Goal: Find contact information: Obtain details needed to contact an individual or organization

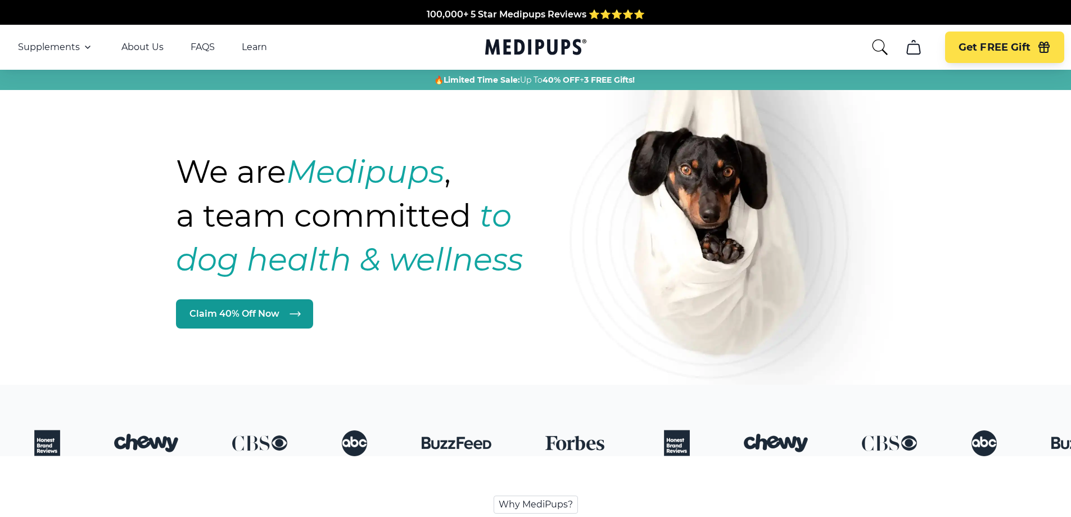
click at [917, 43] on icon "cart" at bounding box center [913, 47] width 18 height 18
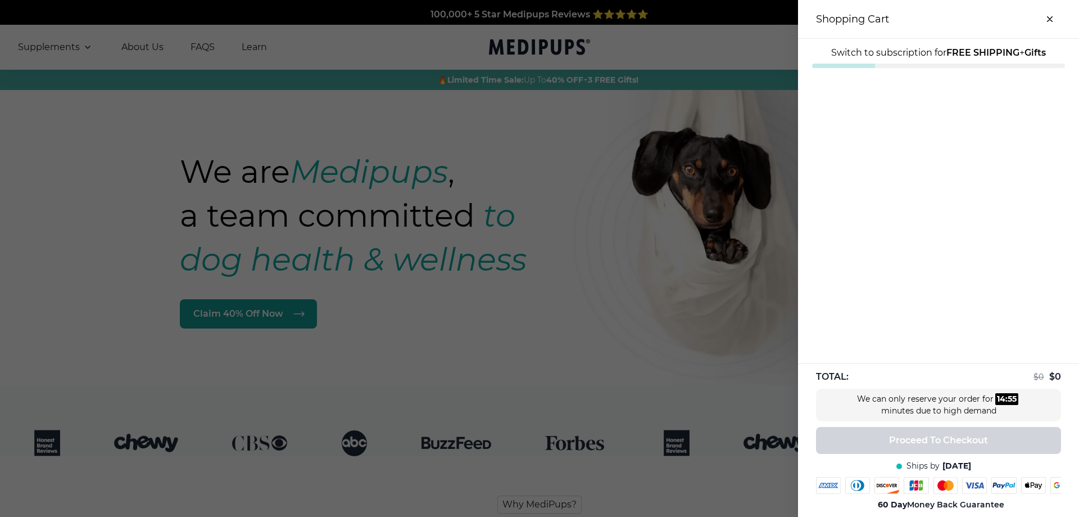
click at [662, 313] on div at bounding box center [539, 258] width 1079 height 517
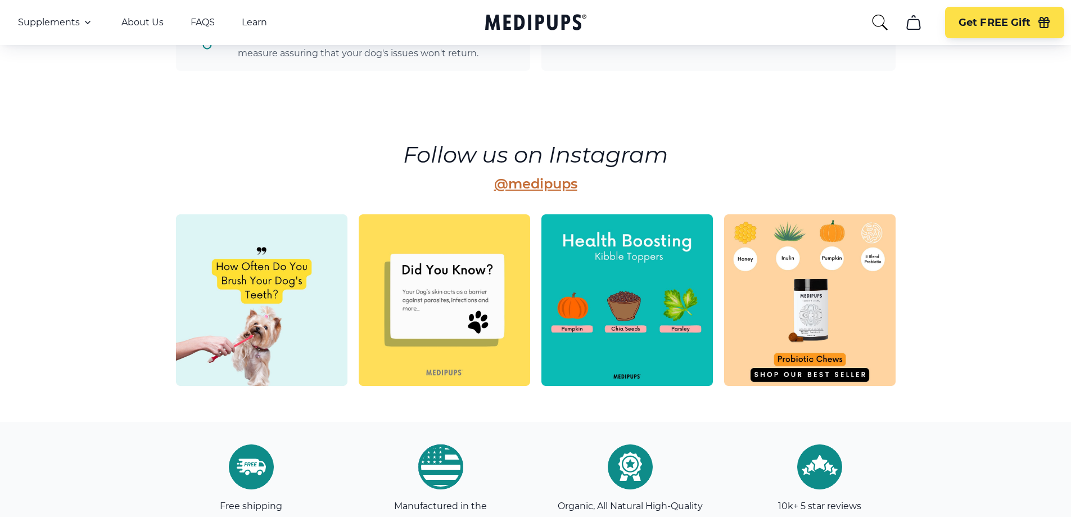
scroll to position [3148, 0]
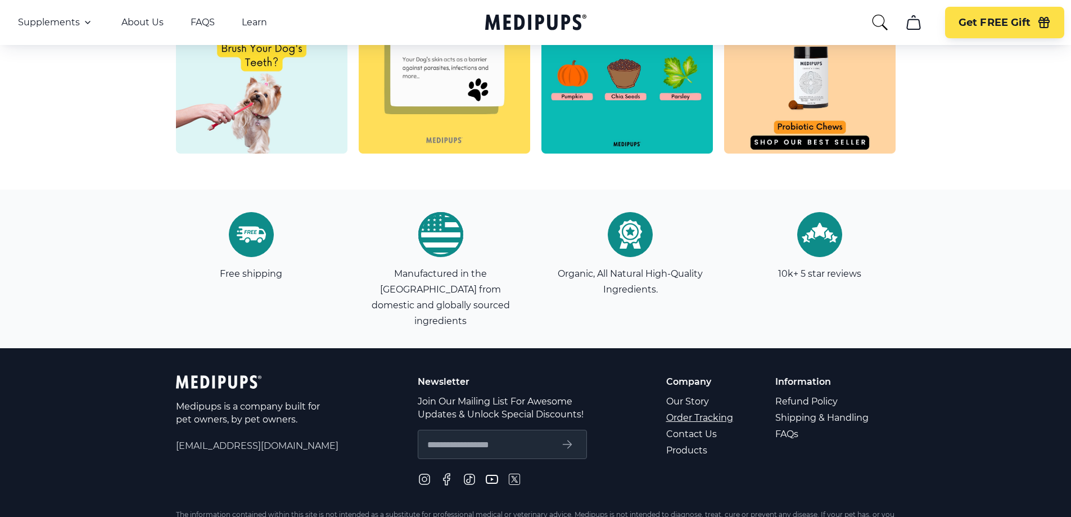
click at [684, 409] on link "Order Tracking" at bounding box center [700, 417] width 69 height 16
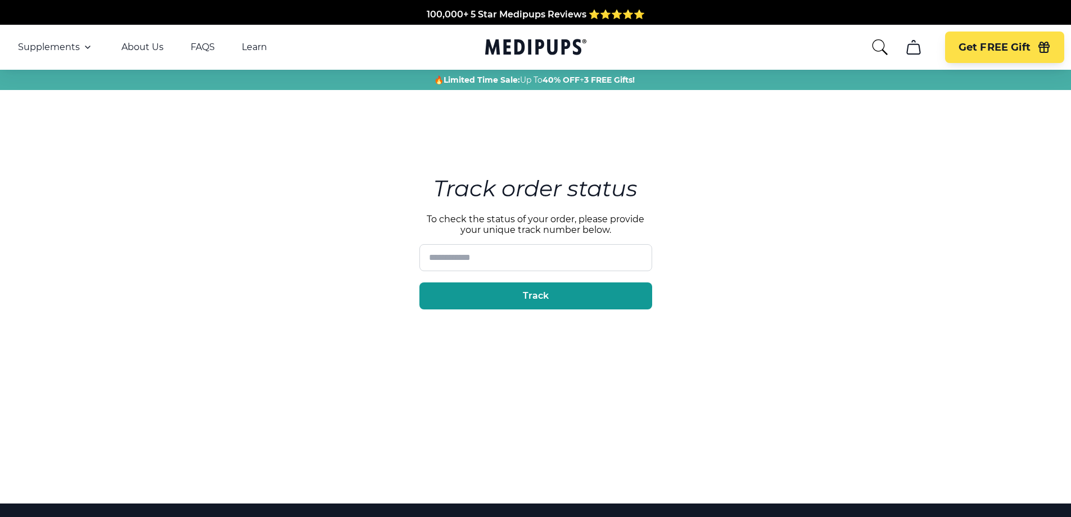
click at [505, 260] on input at bounding box center [535, 257] width 233 height 27
type input "*********"
click at [574, 289] on button "Track" at bounding box center [535, 295] width 233 height 27
click at [487, 296] on button "Track" at bounding box center [535, 295] width 233 height 27
click at [488, 294] on button "Track" at bounding box center [535, 295] width 233 height 27
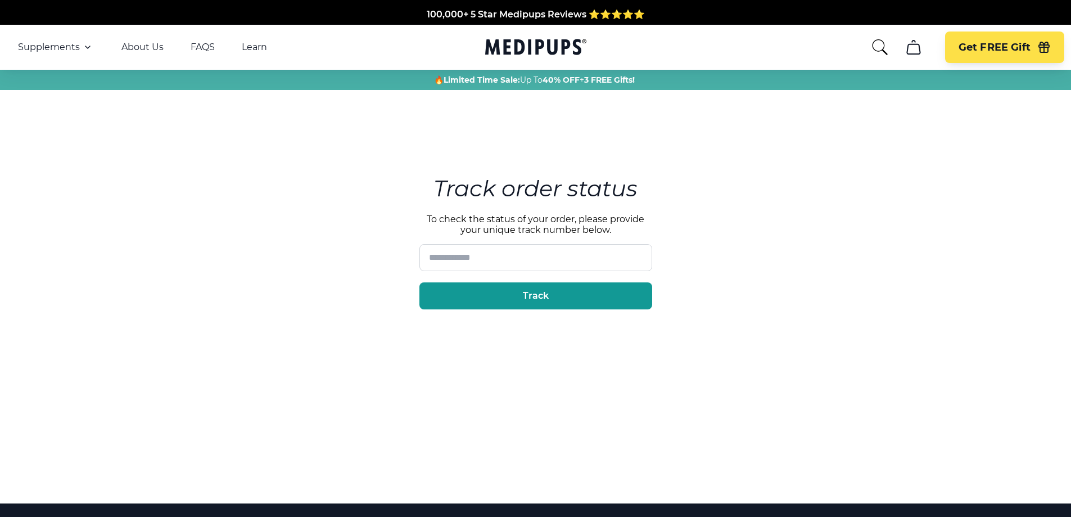
click at [476, 260] on input at bounding box center [535, 257] width 233 height 27
click at [144, 49] on link "About Us" at bounding box center [142, 47] width 42 height 11
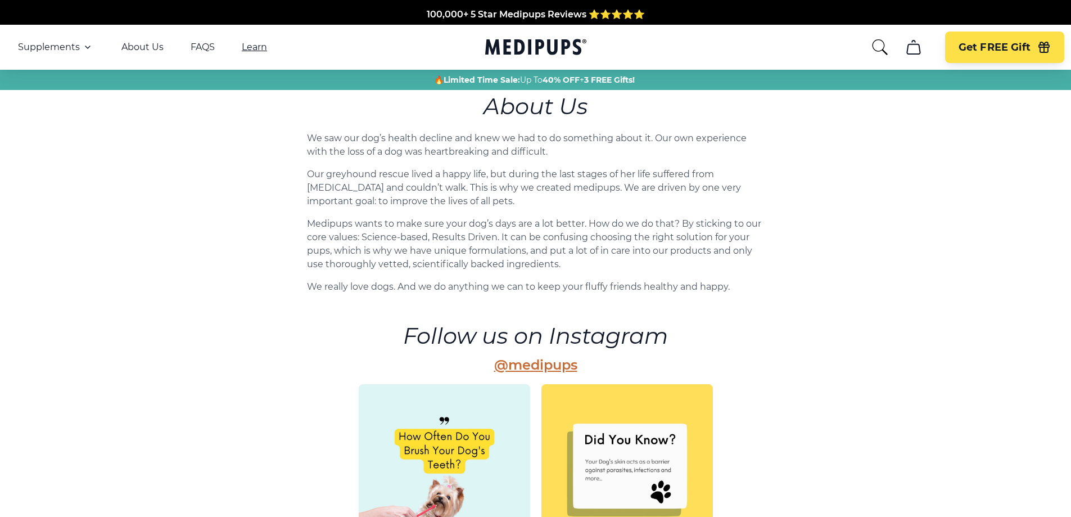
click at [251, 47] on link "Learn" at bounding box center [254, 47] width 25 height 11
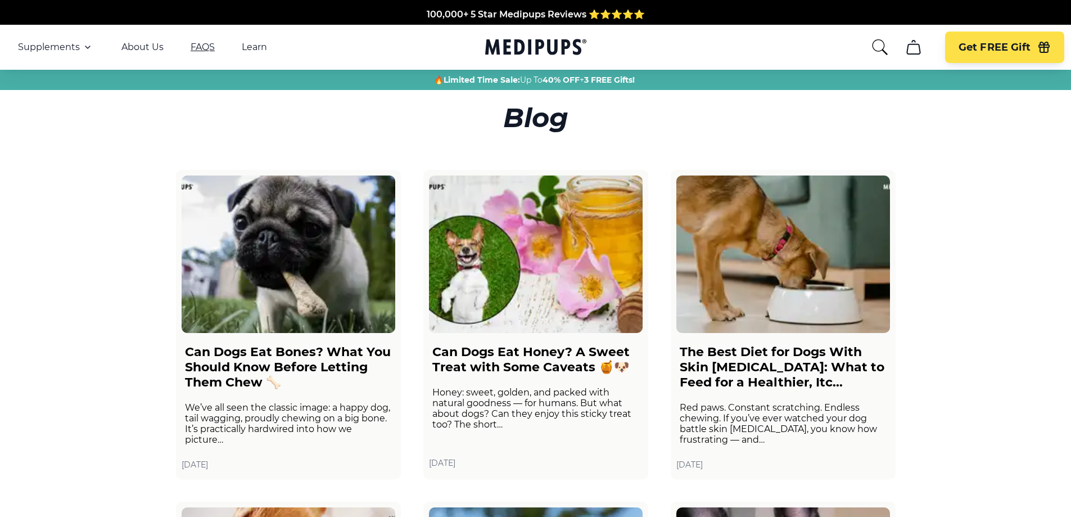
click at [205, 48] on link "FAQS" at bounding box center [203, 47] width 24 height 11
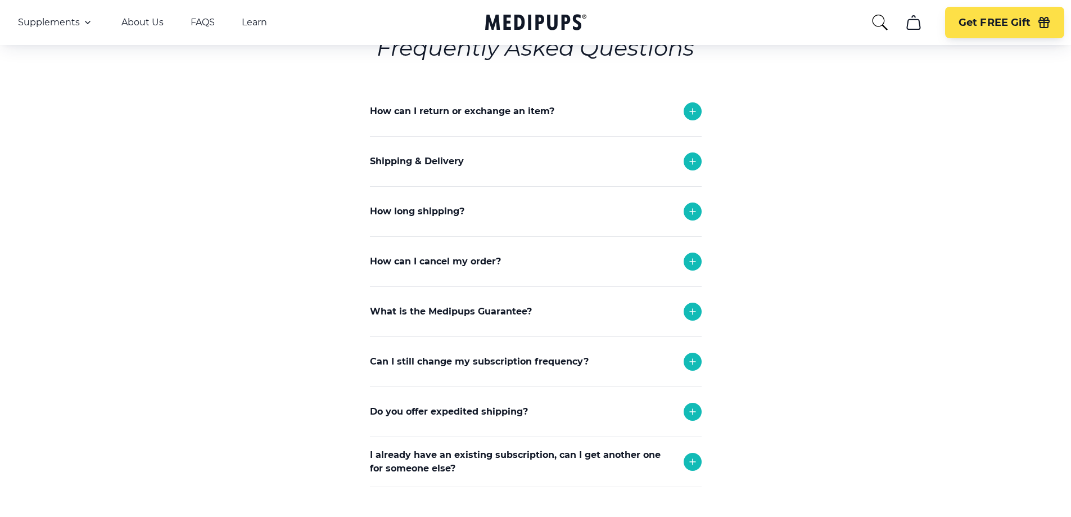
scroll to position [112, 0]
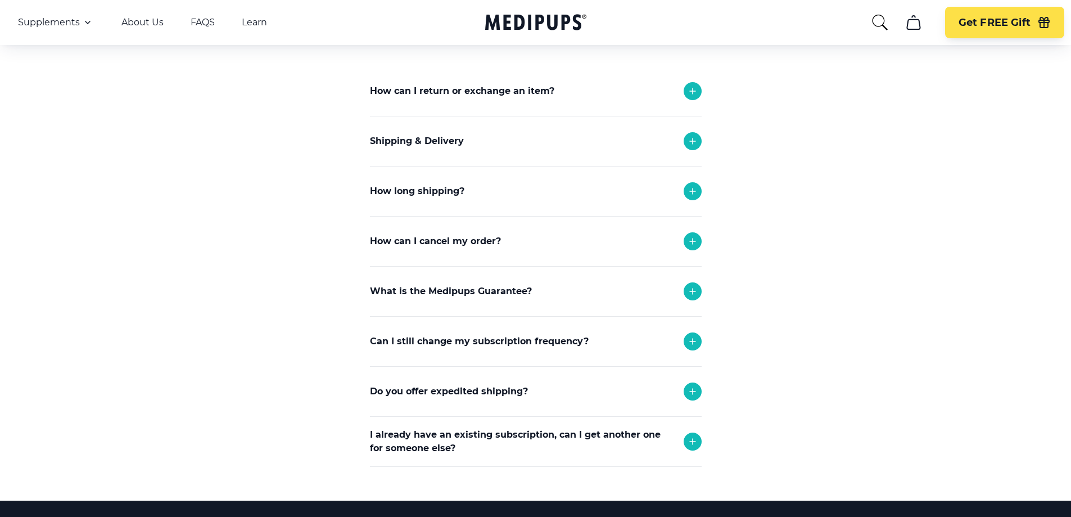
click at [693, 242] on icon at bounding box center [693, 241] width 6 height 6
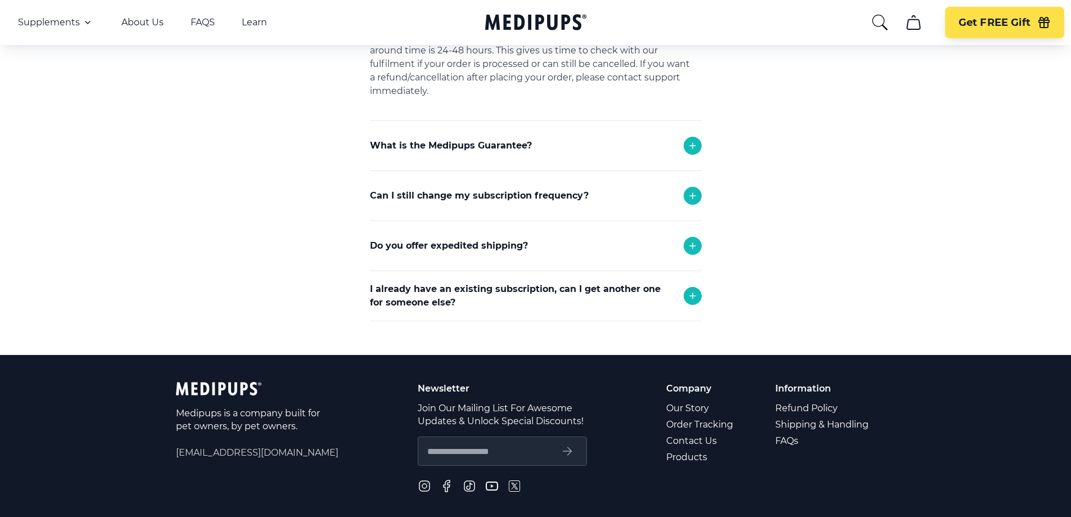
scroll to position [337, 0]
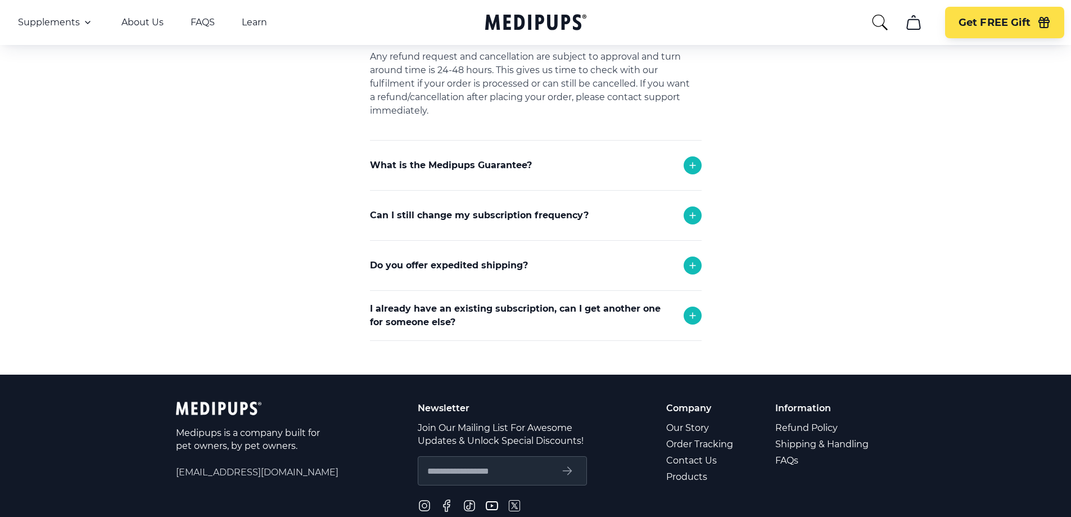
click at [692, 212] on icon at bounding box center [693, 215] width 6 height 6
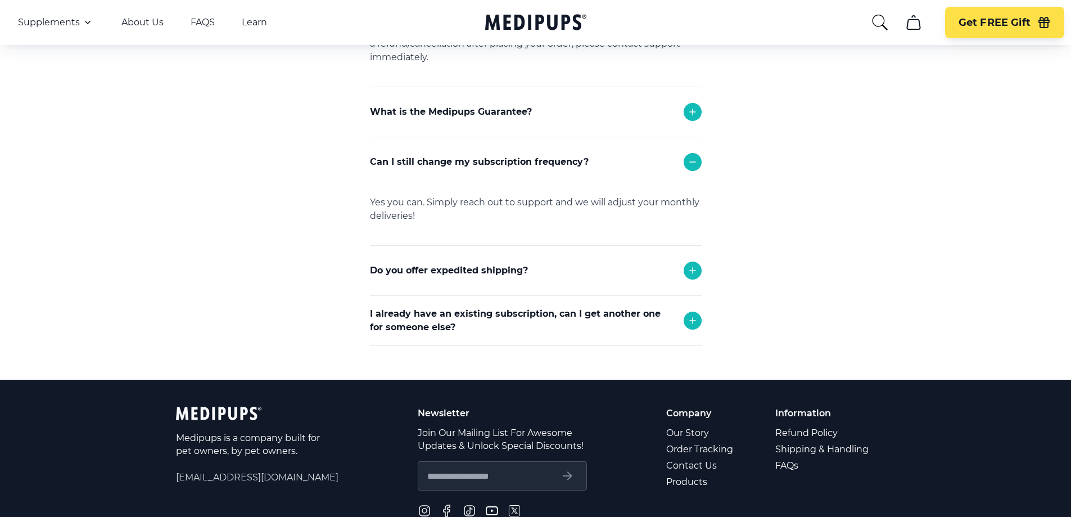
scroll to position [501, 0]
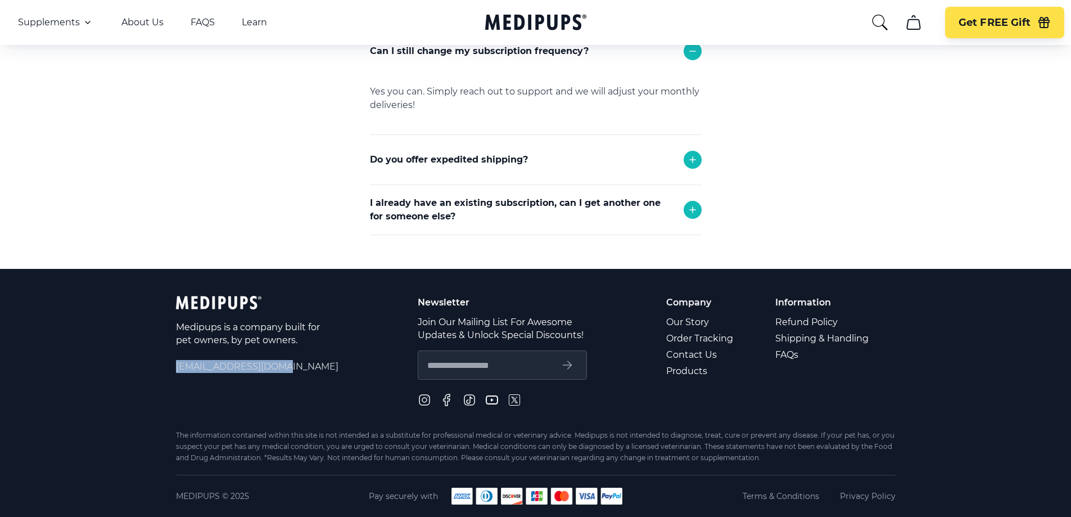
drag, startPoint x: 174, startPoint y: 365, endPoint x: 293, endPoint y: 372, distance: 119.9
click at [293, 372] on footer "Medipups is a company built for pet owners, by pet owners. [EMAIL_ADDRESS][DOMA…" at bounding box center [535, 393] width 1071 height 248
copy span "[EMAIL_ADDRESS][DOMAIN_NAME]"
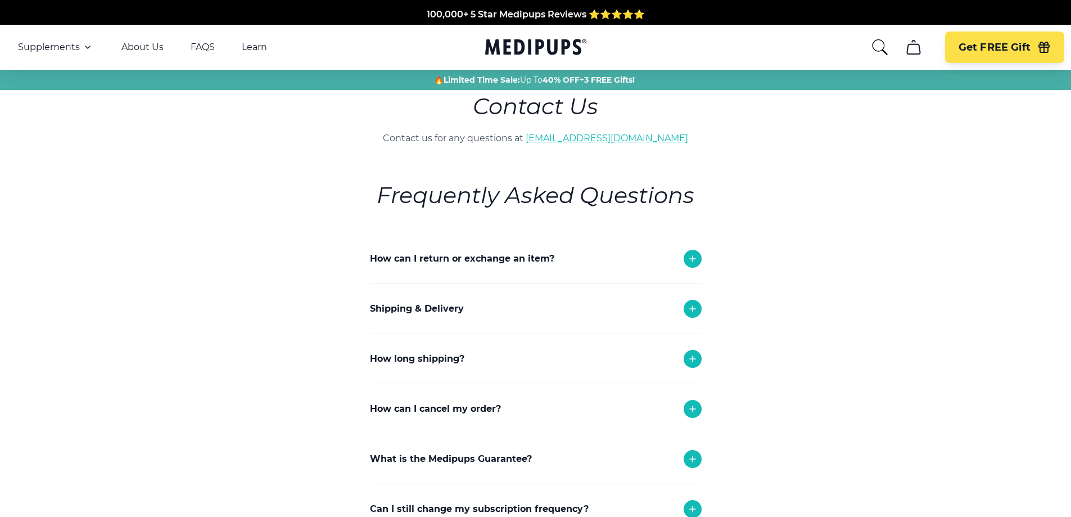
click at [585, 141] on link "[EMAIL_ADDRESS][DOMAIN_NAME]" at bounding box center [607, 138] width 162 height 11
click at [604, 138] on link "[EMAIL_ADDRESS][DOMAIN_NAME]" at bounding box center [607, 138] width 162 height 11
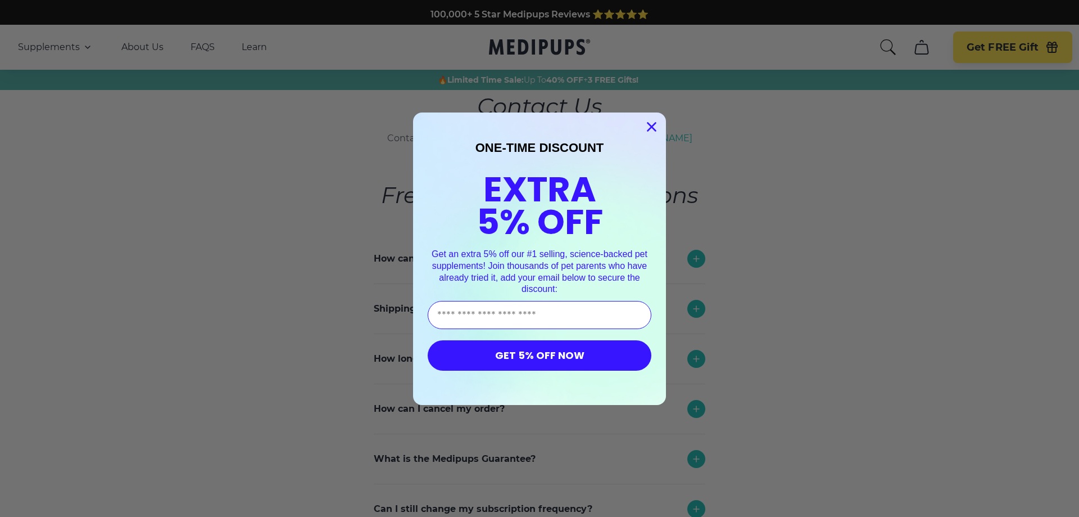
click at [653, 126] on circle "Close dialog" at bounding box center [652, 126] width 19 height 19
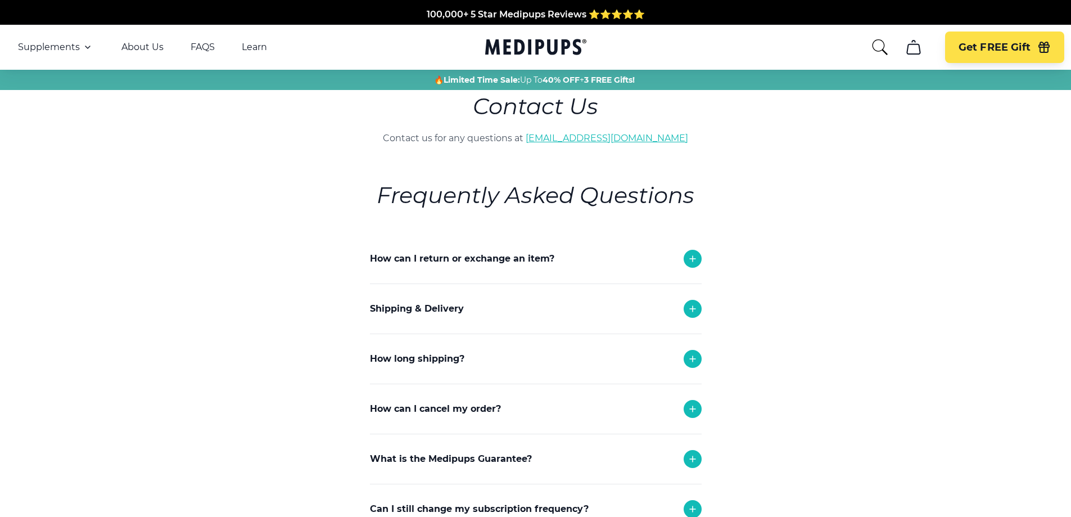
click at [583, 138] on link "[EMAIL_ADDRESS][DOMAIN_NAME]" at bounding box center [607, 138] width 162 height 11
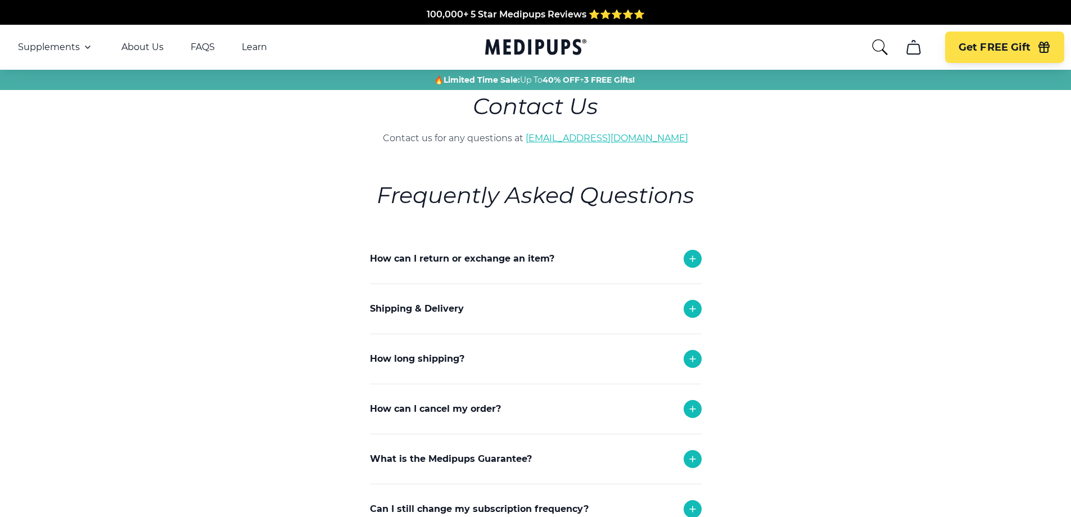
click at [583, 138] on link "[EMAIL_ADDRESS][DOMAIN_NAME]" at bounding box center [607, 138] width 162 height 11
click at [563, 140] on link "[EMAIL_ADDRESS][DOMAIN_NAME]" at bounding box center [607, 138] width 162 height 11
click at [577, 142] on link "[EMAIL_ADDRESS][DOMAIN_NAME]" at bounding box center [607, 138] width 162 height 11
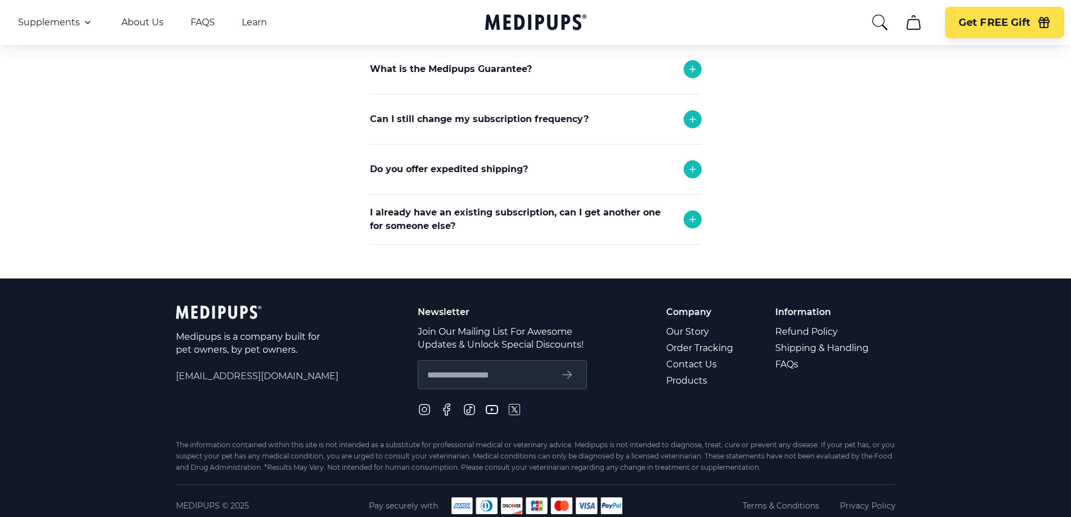
scroll to position [399, 0]
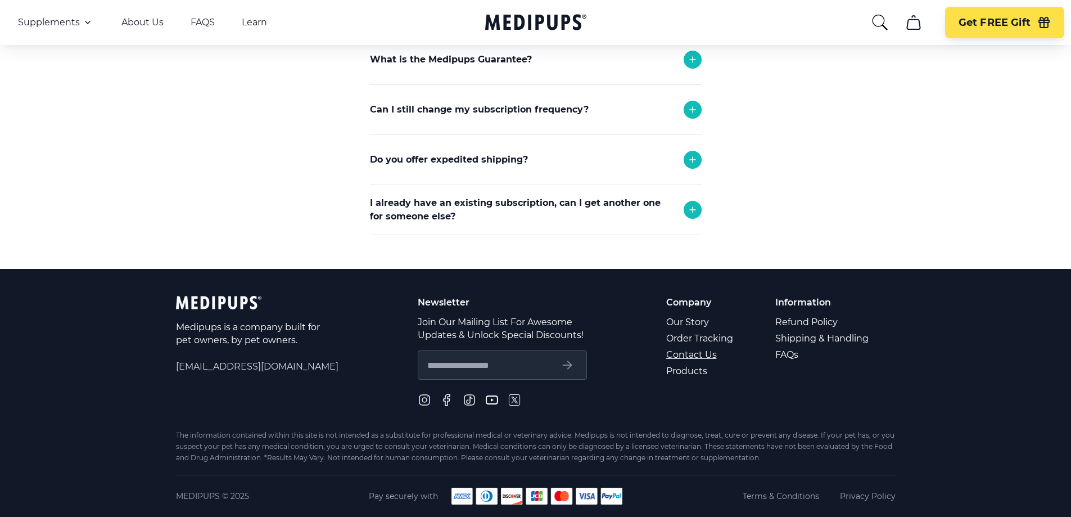
click at [691, 359] on link "Contact Us" at bounding box center [700, 354] width 69 height 16
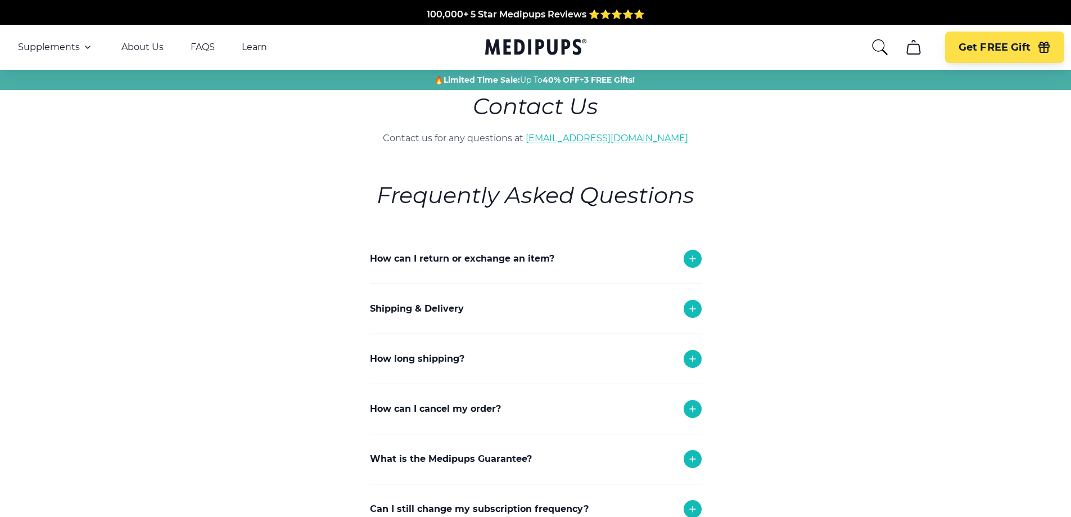
click at [598, 138] on link "[EMAIL_ADDRESS][DOMAIN_NAME]" at bounding box center [607, 138] width 162 height 11
click at [526, 133] on link "[EMAIL_ADDRESS][DOMAIN_NAME]" at bounding box center [607, 138] width 162 height 11
click at [581, 141] on link "[EMAIL_ADDRESS][DOMAIN_NAME]" at bounding box center [607, 138] width 162 height 11
